Goal: Communication & Community: Answer question/provide support

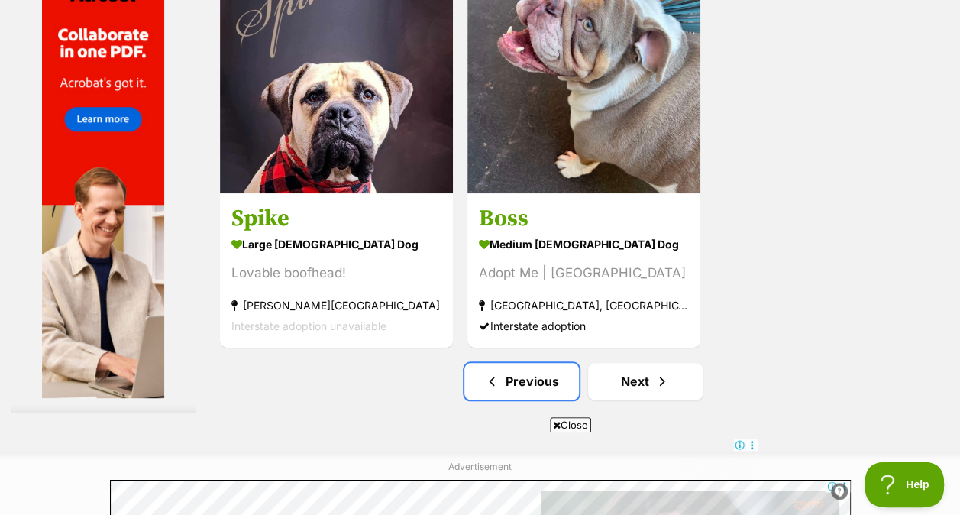
scroll to position [3461, 0]
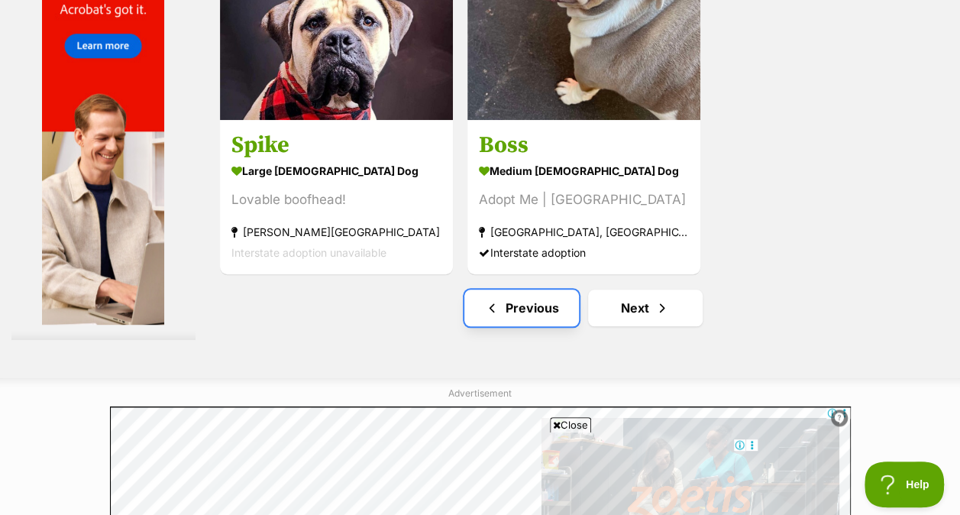
click at [534, 304] on link "Previous" at bounding box center [521, 307] width 115 height 37
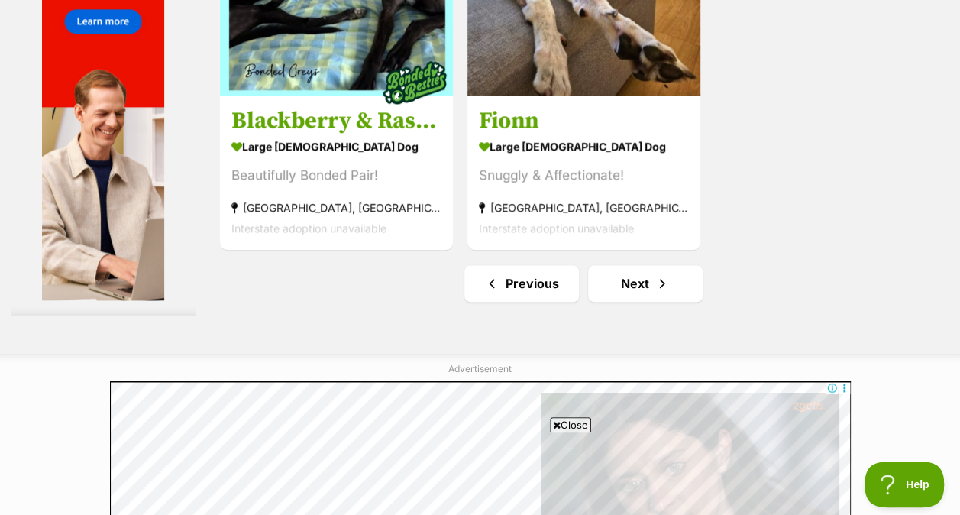
scroll to position [3855, 0]
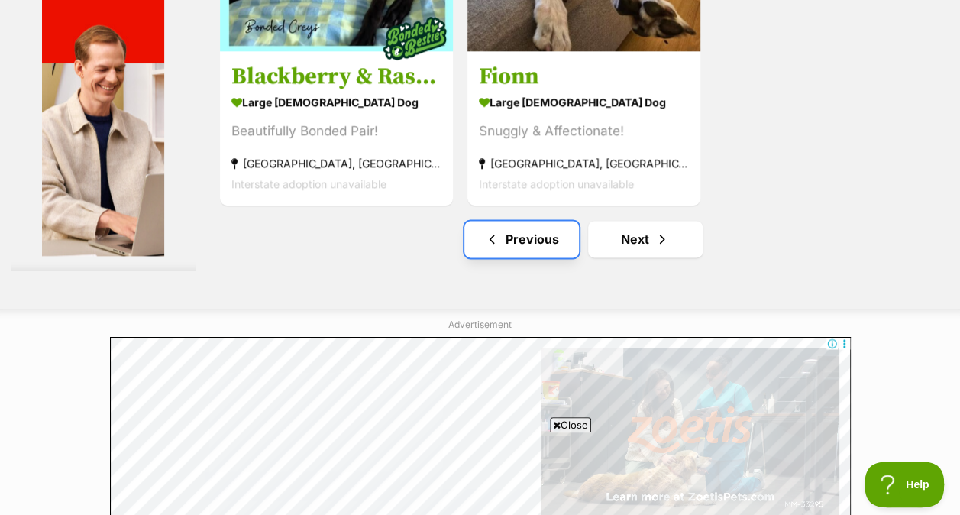
click at [527, 243] on link "Previous" at bounding box center [521, 239] width 115 height 37
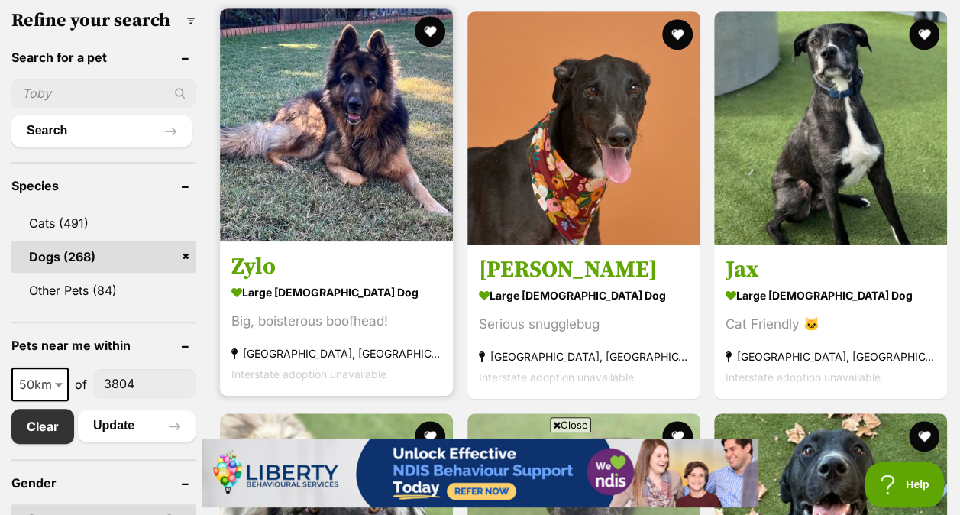
click at [354, 163] on img at bounding box center [336, 124] width 233 height 233
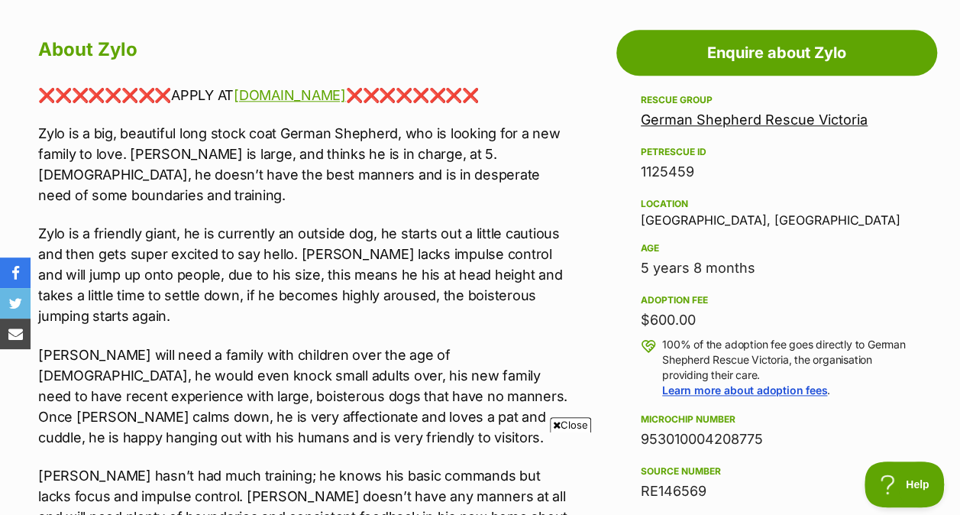
click at [721, 122] on link "German Shepherd Rescue Victoria" at bounding box center [754, 119] width 227 height 16
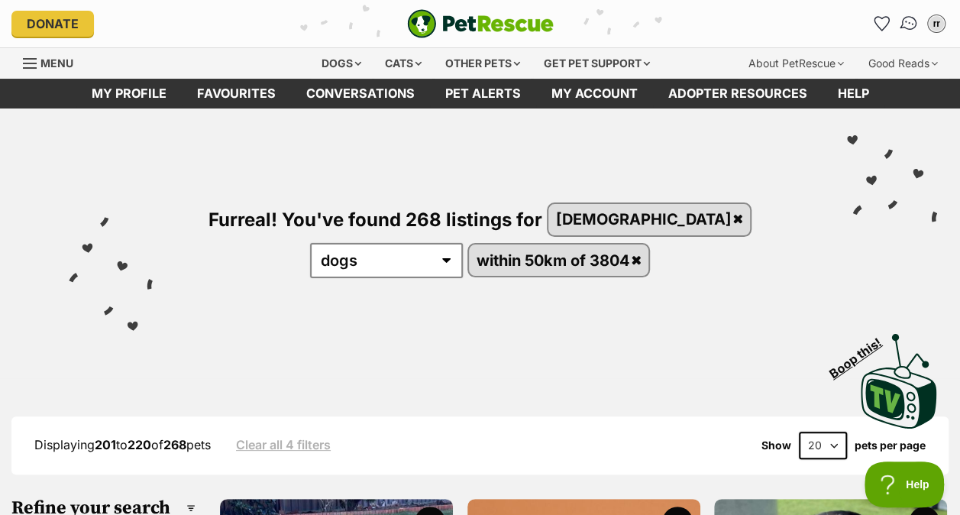
click at [910, 24] on img "Conversations" at bounding box center [909, 24] width 21 height 20
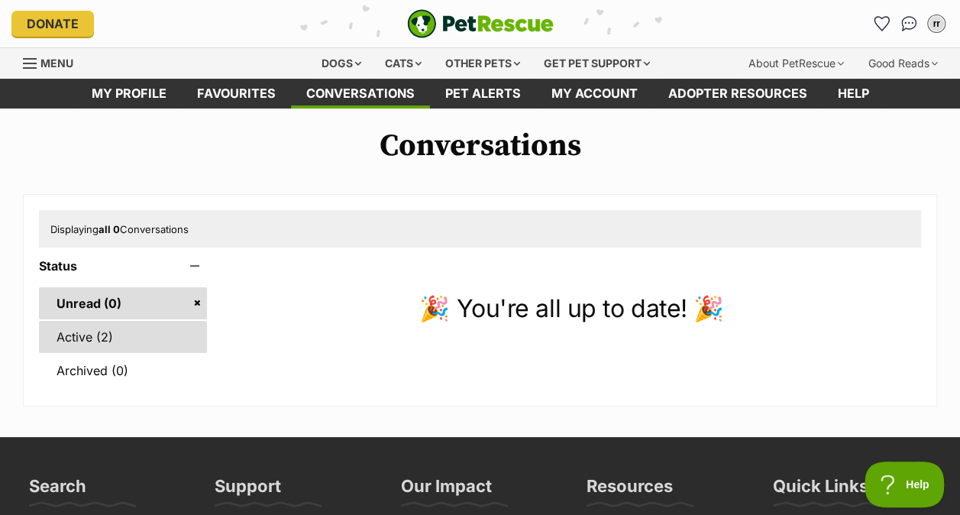
click at [78, 329] on link "Active (2)" at bounding box center [123, 337] width 168 height 32
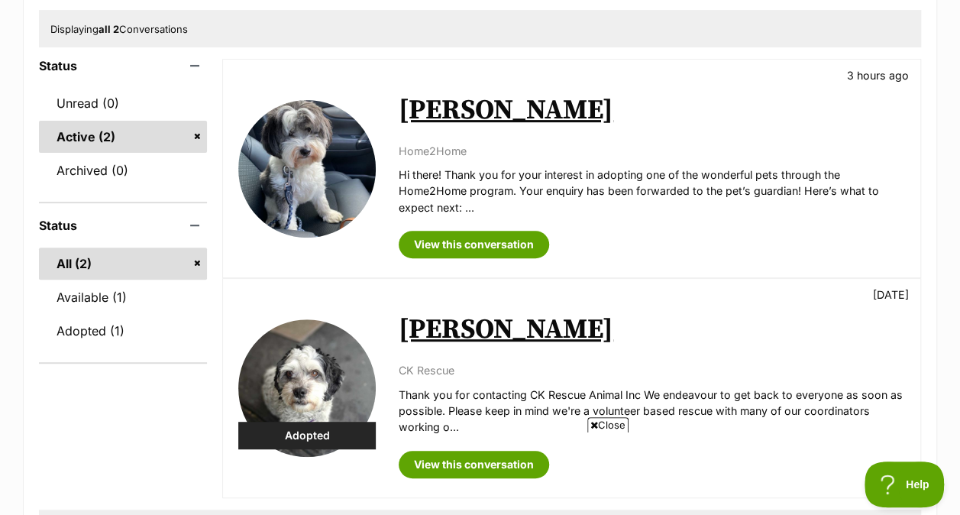
scroll to position [133, 0]
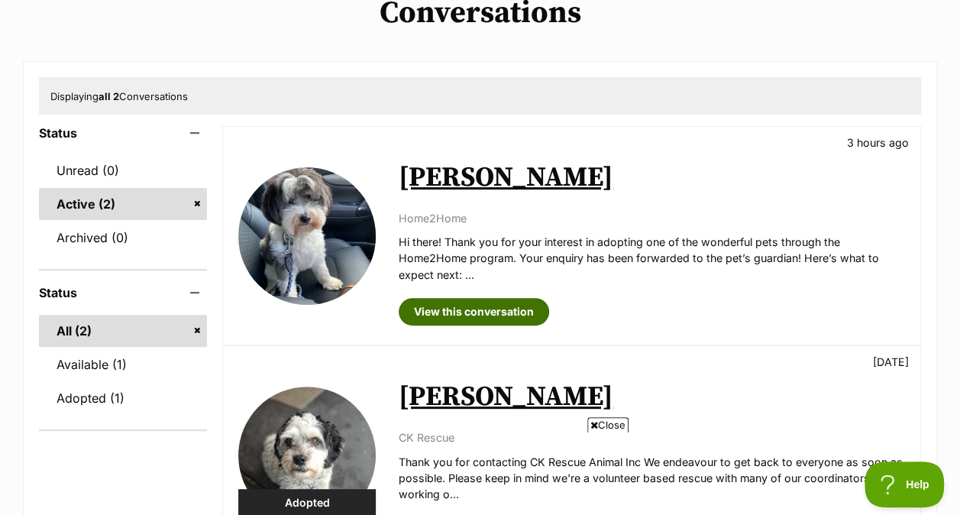
click at [465, 305] on link "View this conversation" at bounding box center [474, 311] width 150 height 27
